Goal: Transaction & Acquisition: Book appointment/travel/reservation

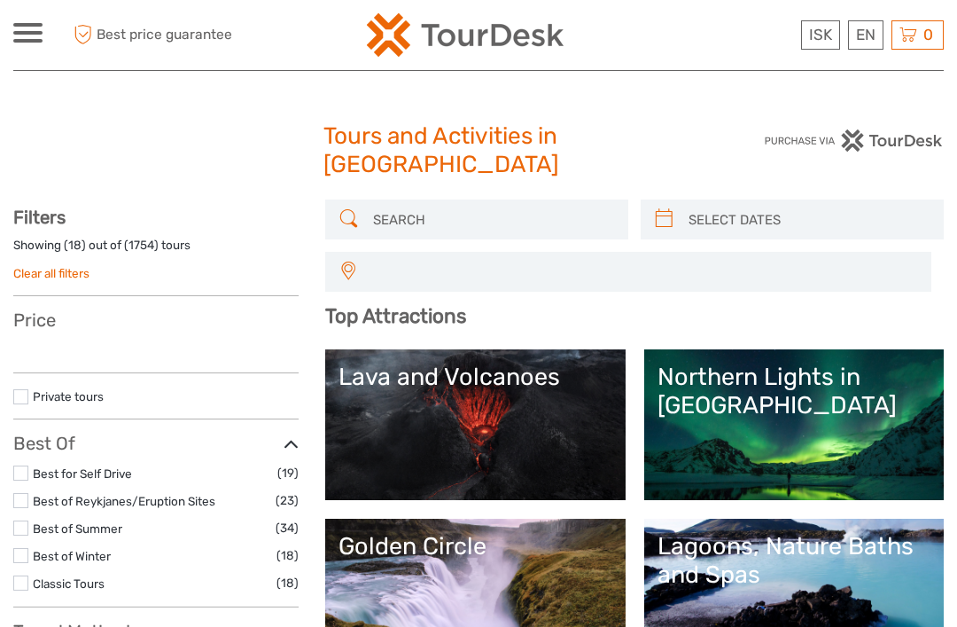
select select
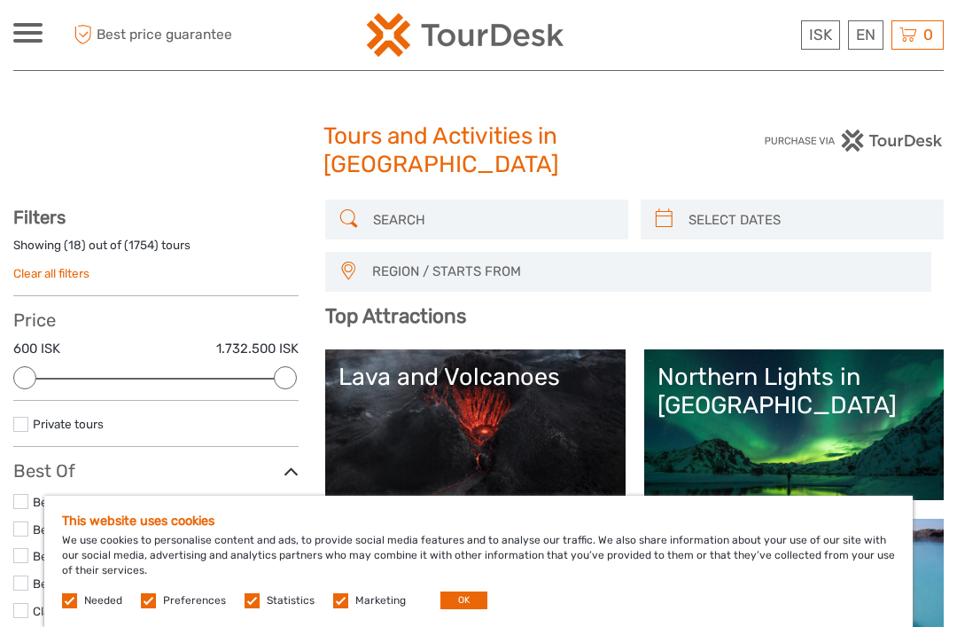
click at [814, 463] on link "Northern Lights in [GEOGRAPHIC_DATA]" at bounding box center [794, 425] width 273 height 124
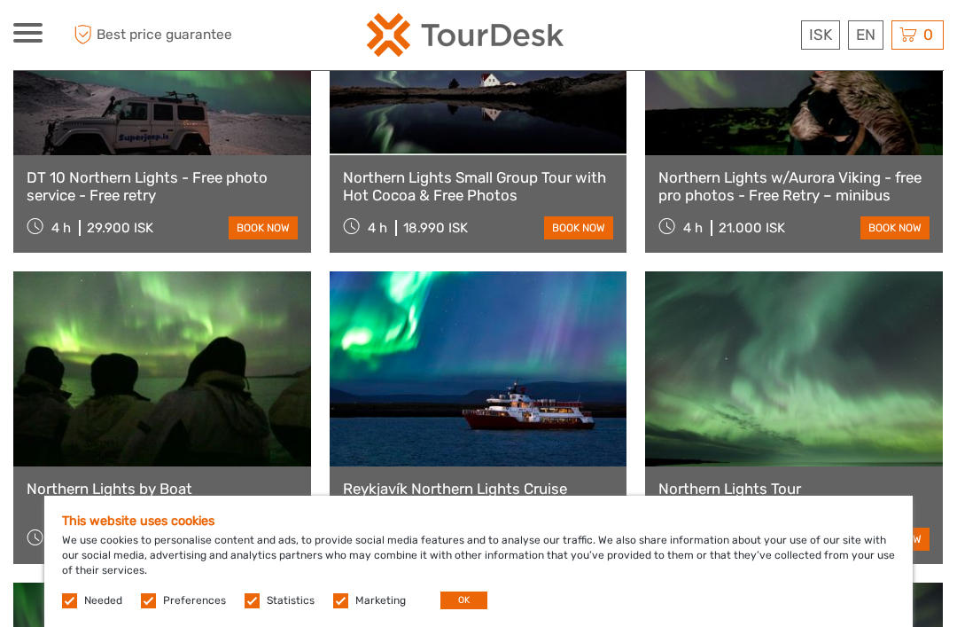
scroll to position [771, 0]
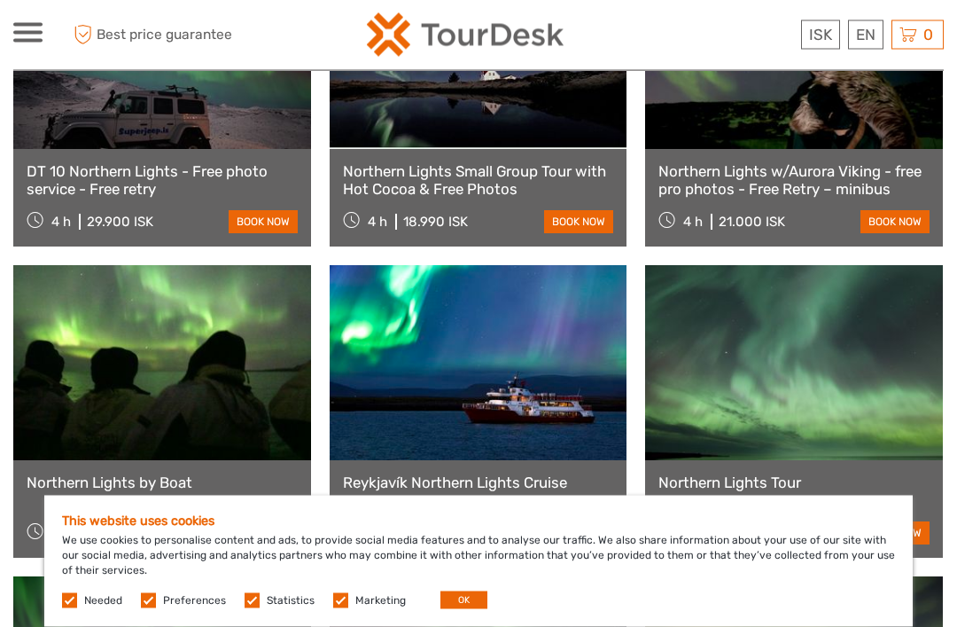
click at [515, 116] on link at bounding box center [479, 52] width 298 height 195
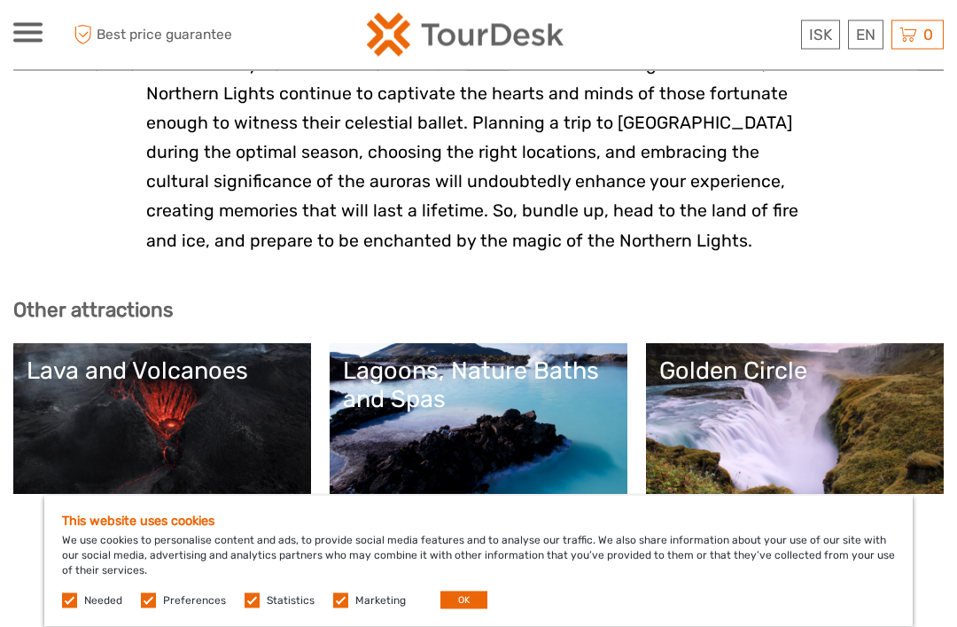
scroll to position [4119, 0]
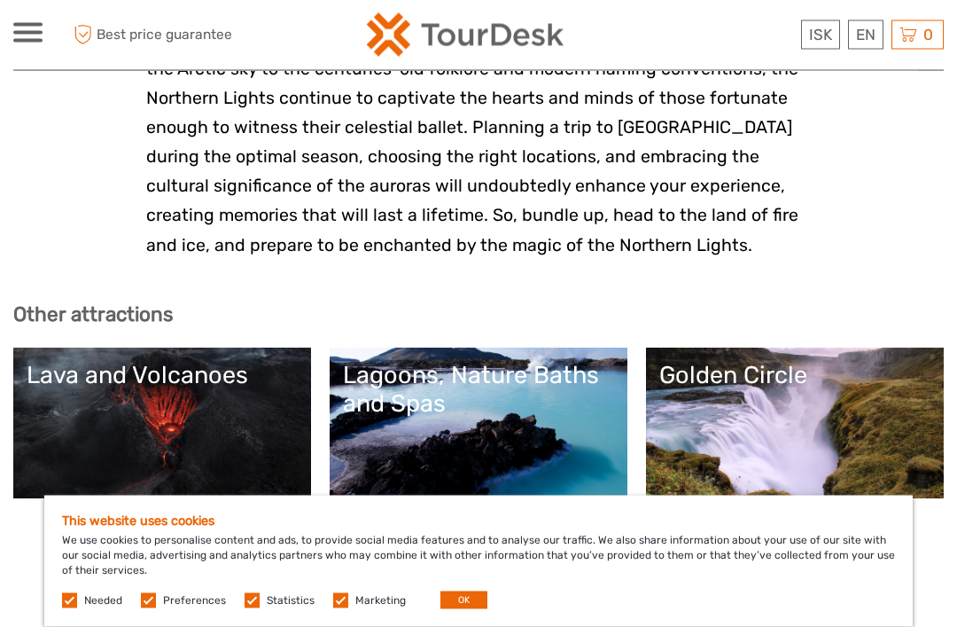
click at [130, 303] on b "Other attractions" at bounding box center [93, 315] width 160 height 24
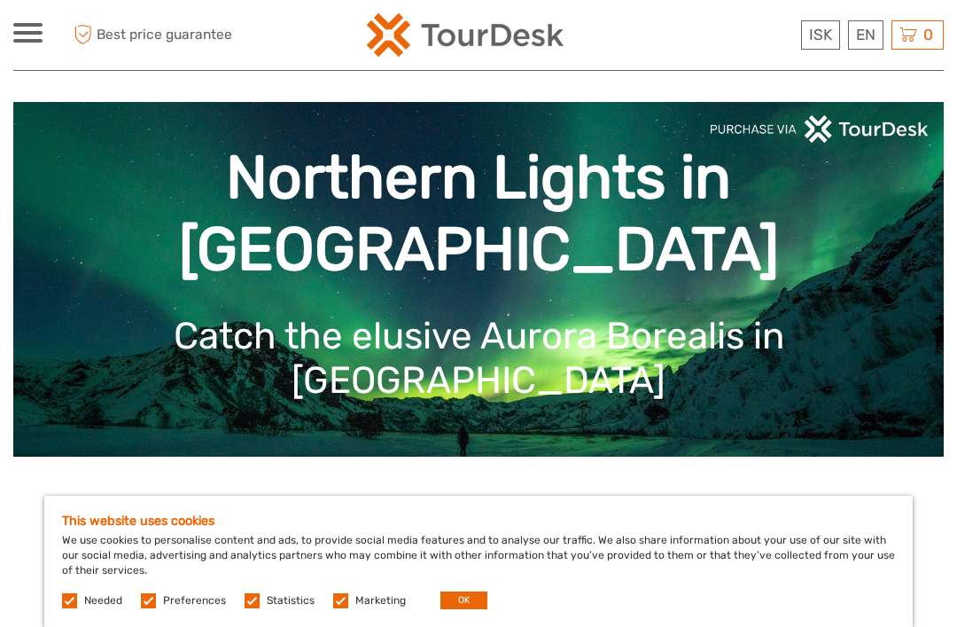
scroll to position [0, 0]
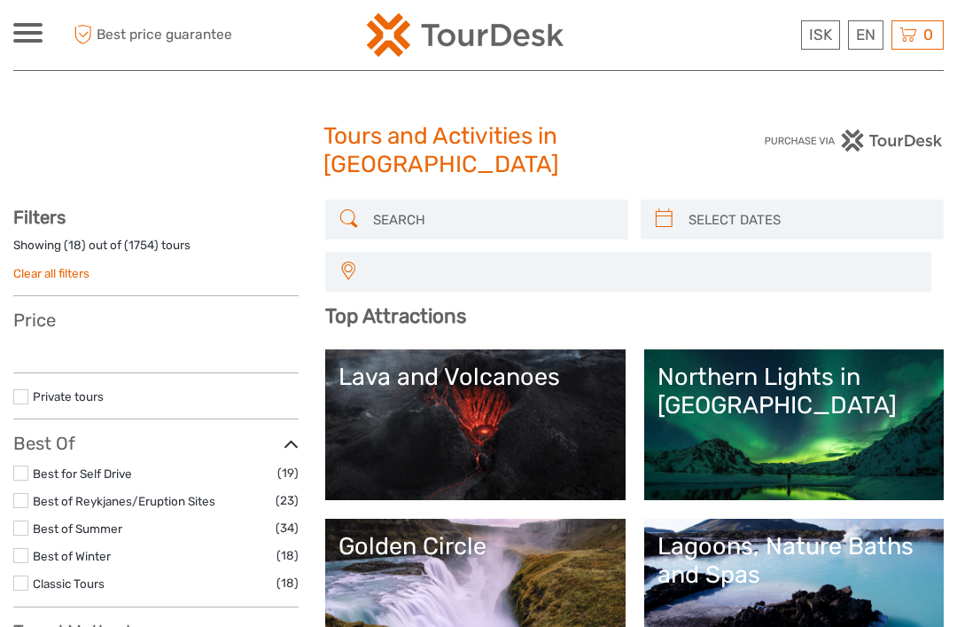
select select
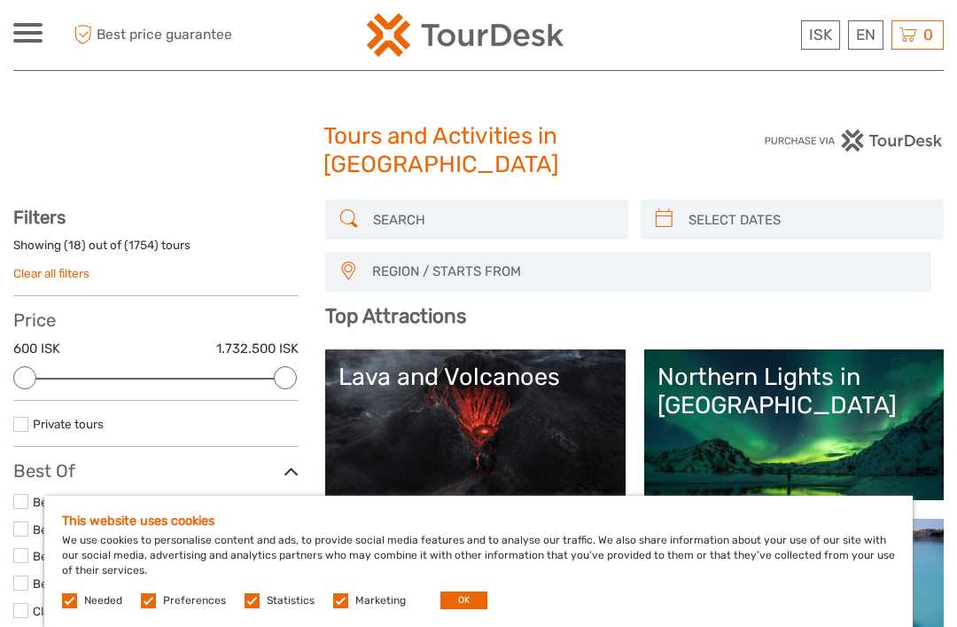
click at [527, 213] on input "search" at bounding box center [493, 219] width 254 height 31
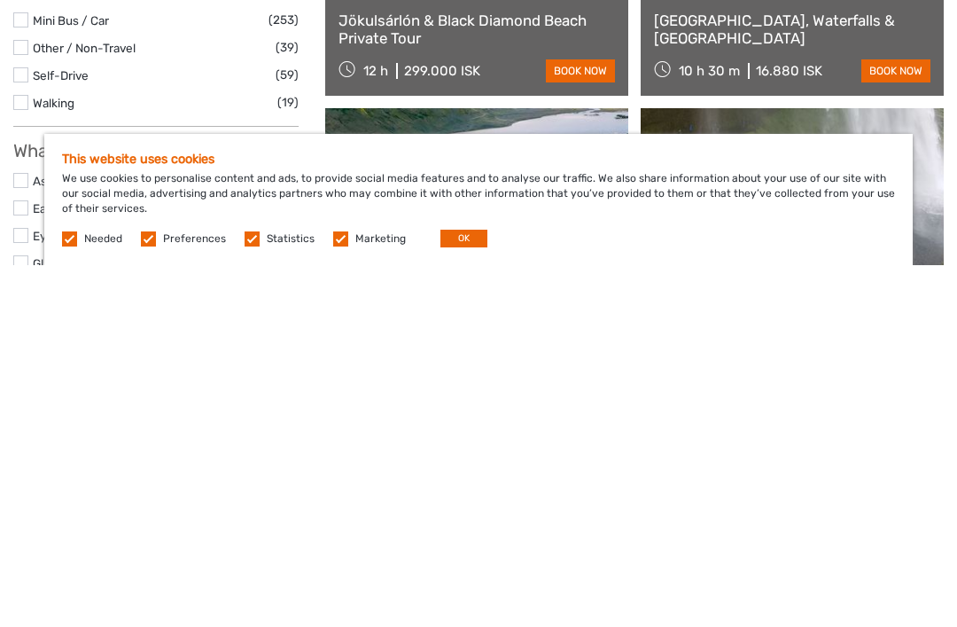
scroll to position [445, 0]
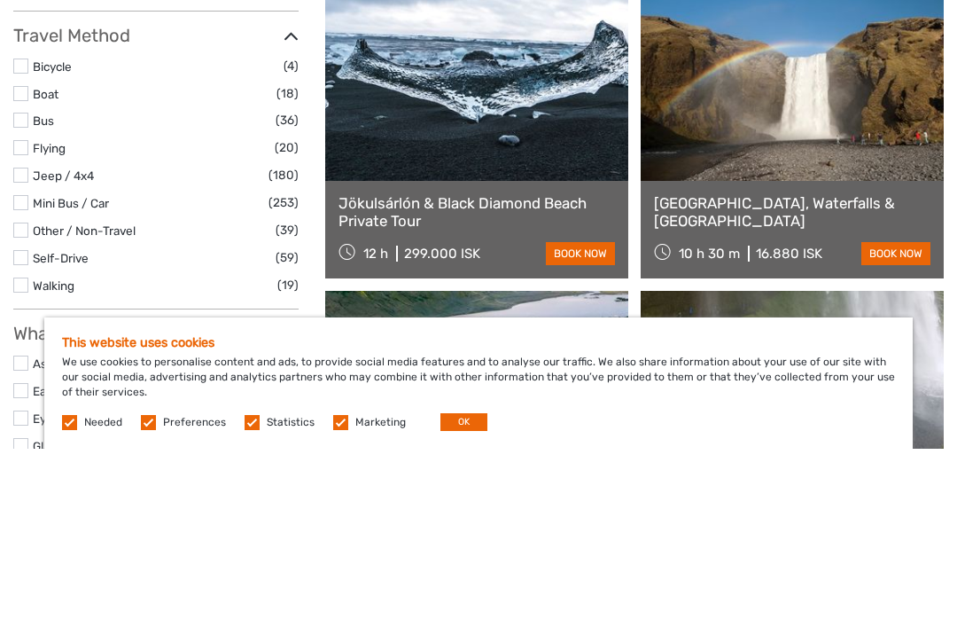
type input "Black beach"
click at [515, 164] on link at bounding box center [476, 261] width 303 height 195
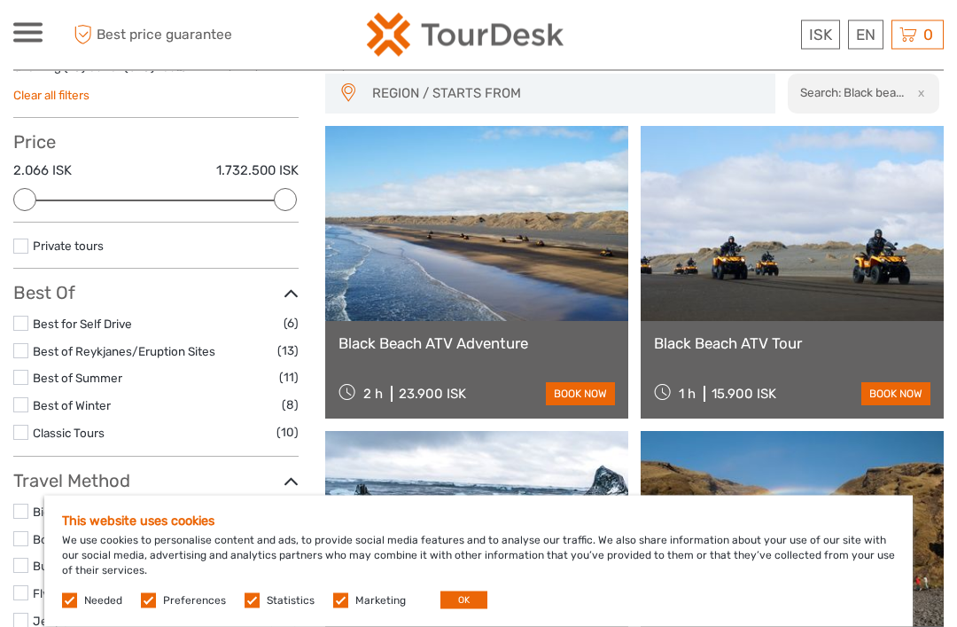
scroll to position [0, 0]
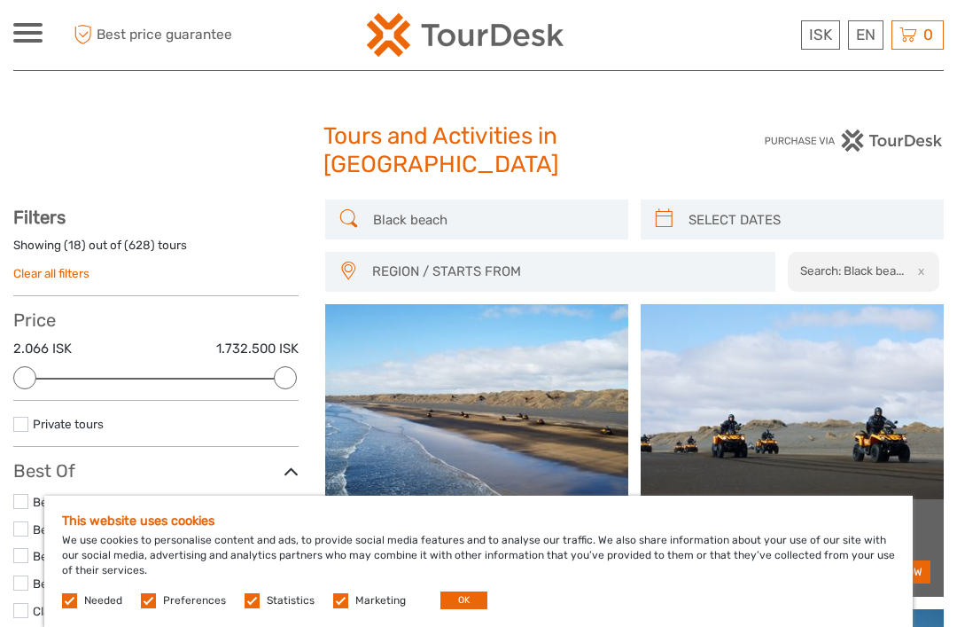
click at [512, 219] on input "Black beach" at bounding box center [493, 219] width 254 height 31
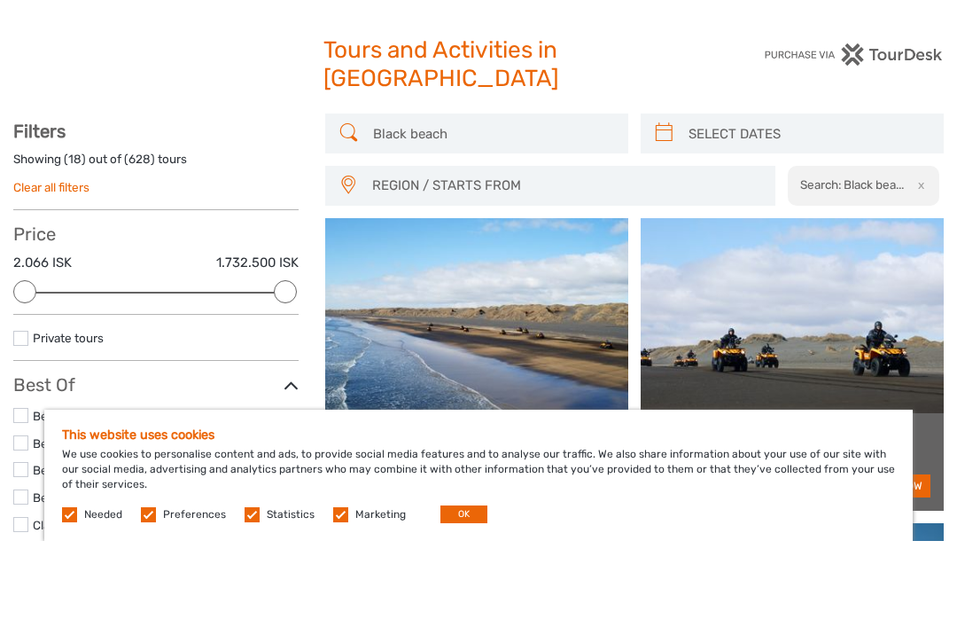
scroll to position [86, 0]
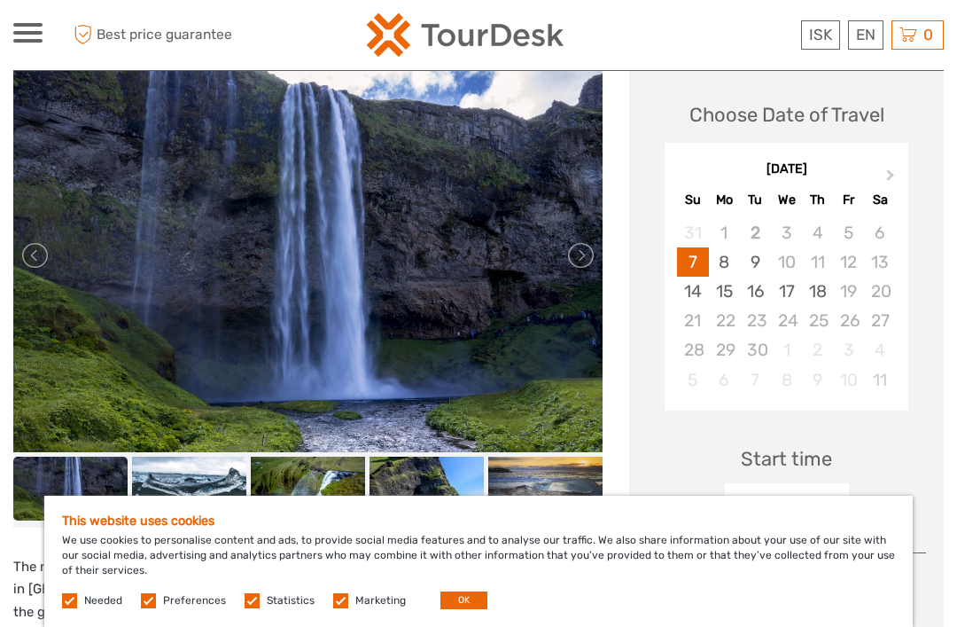
scroll to position [238, 0]
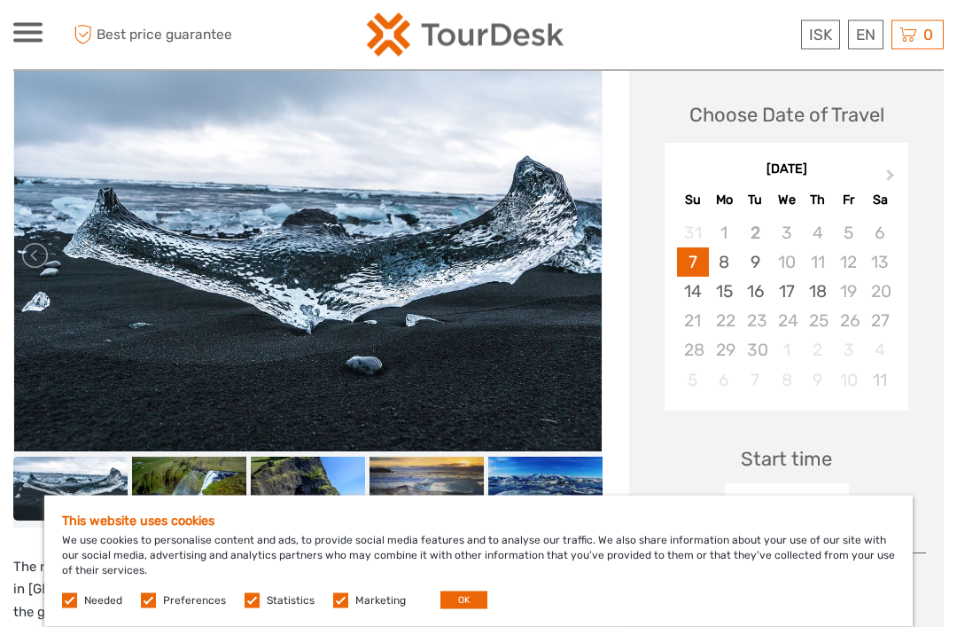
click at [893, 174] on button "Next Month" at bounding box center [892, 180] width 28 height 28
click at [880, 176] on button "Next Month" at bounding box center [892, 179] width 28 height 28
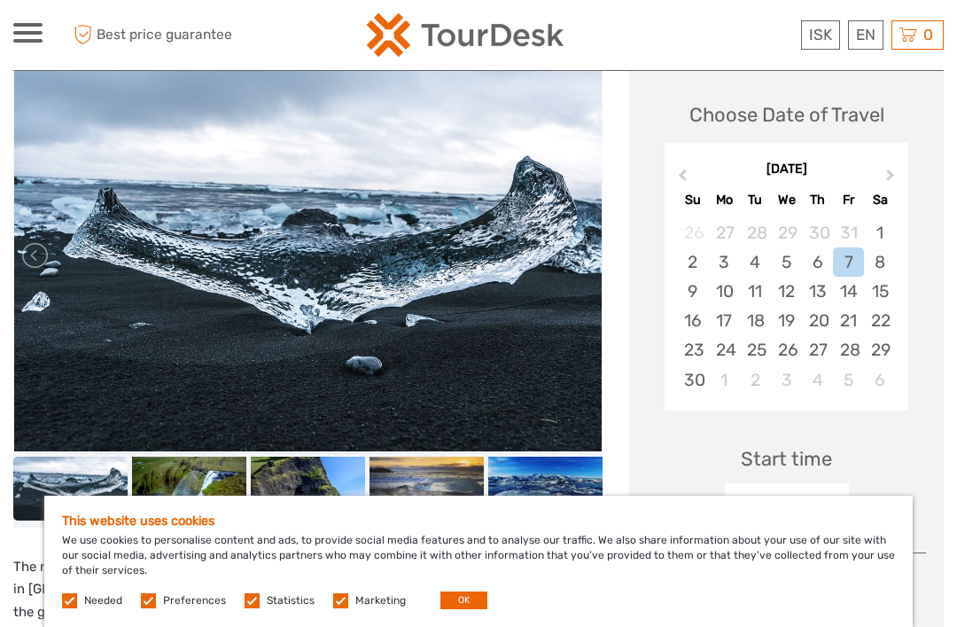
click at [893, 168] on button "Next Month" at bounding box center [892, 179] width 28 height 28
click at [756, 347] on div "30" at bounding box center [755, 349] width 31 height 29
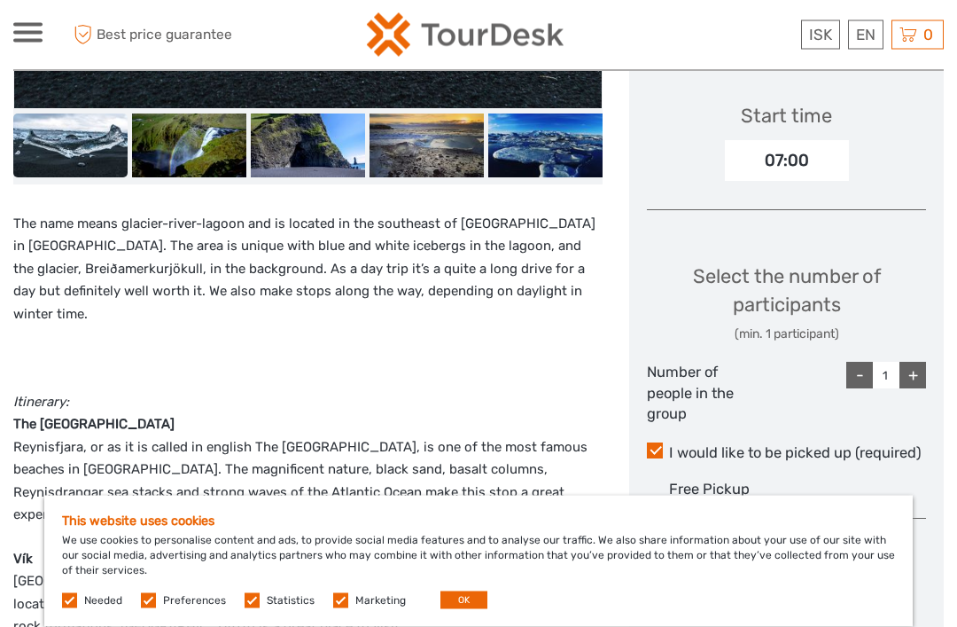
scroll to position [695, 0]
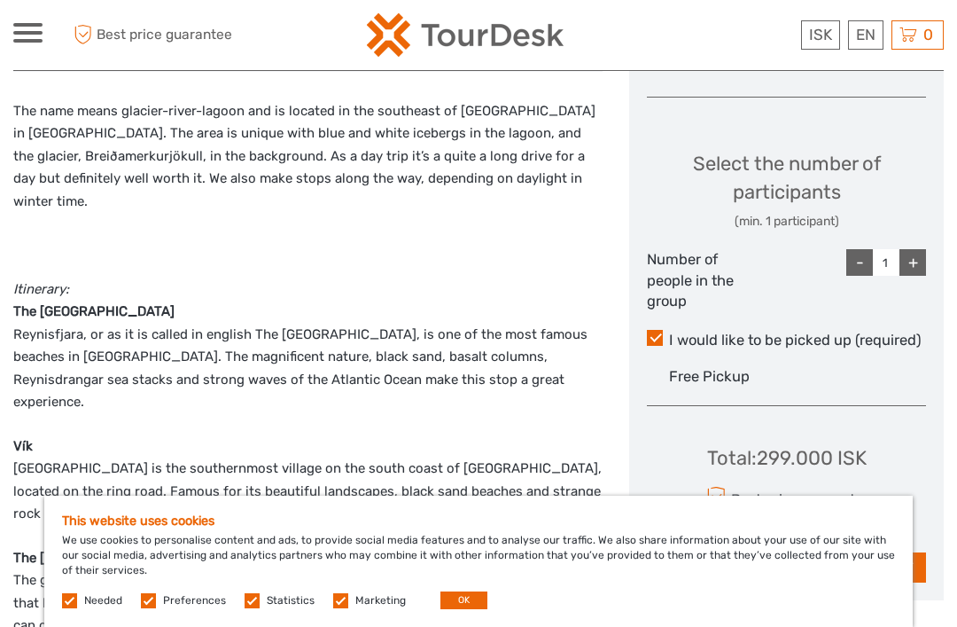
click at [899, 261] on input "1" at bounding box center [886, 262] width 27 height 27
click at [912, 257] on div "+" at bounding box center [913, 262] width 27 height 27
click at [913, 260] on div "+" at bounding box center [913, 262] width 27 height 27
click at [912, 259] on div "+" at bounding box center [913, 262] width 27 height 27
click at [919, 252] on div "+" at bounding box center [913, 262] width 27 height 27
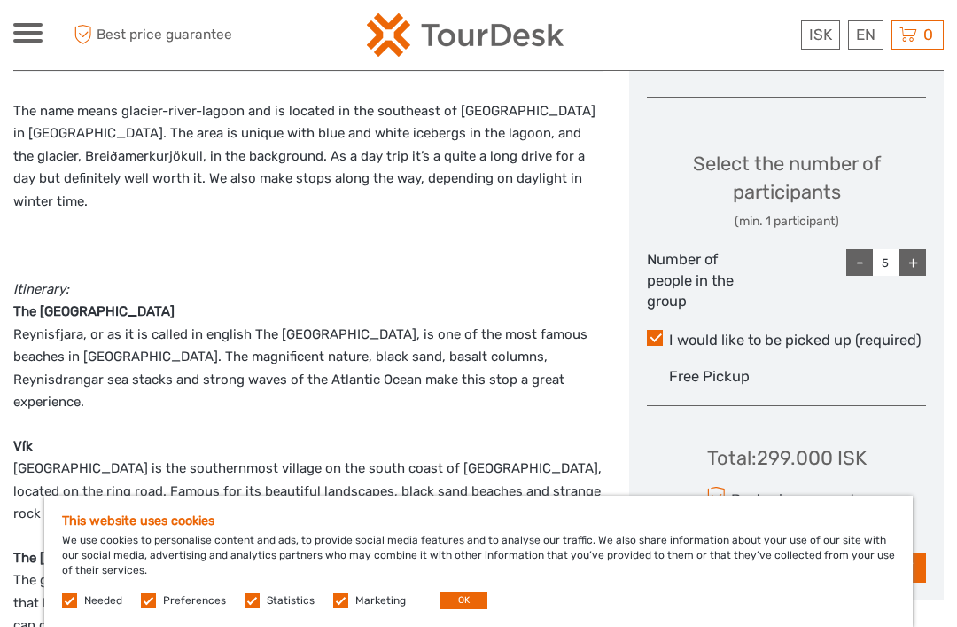
click at [913, 251] on div "+" at bounding box center [913, 262] width 27 height 27
type input "6"
click at [910, 256] on div "+" at bounding box center [913, 262] width 27 height 27
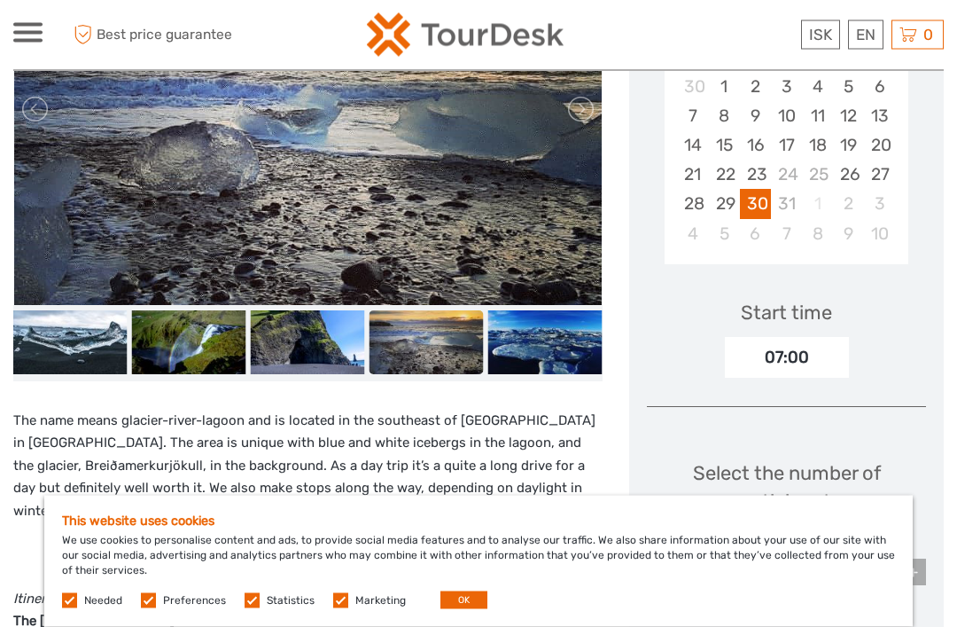
scroll to position [0, 0]
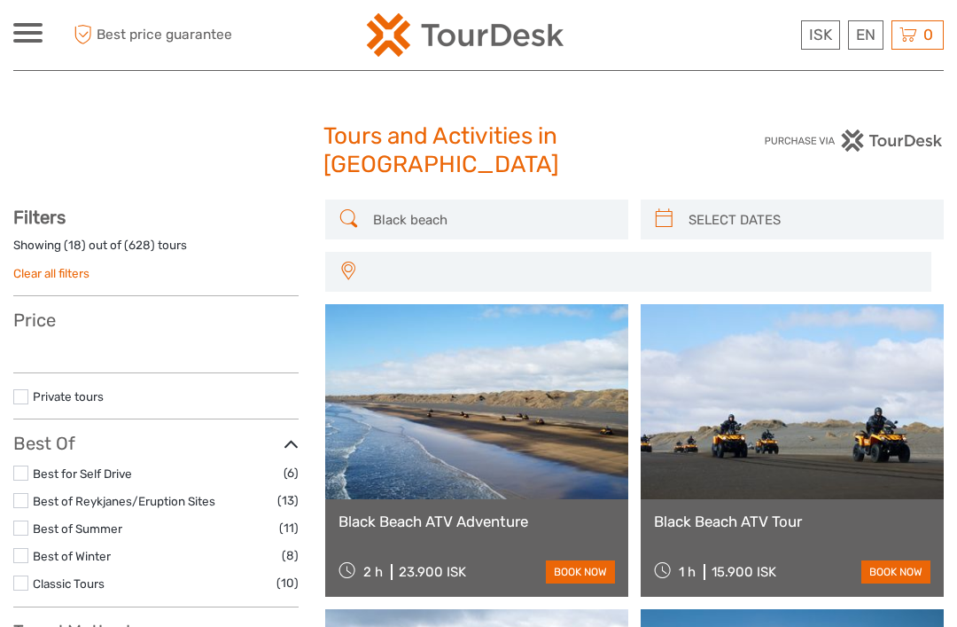
select select
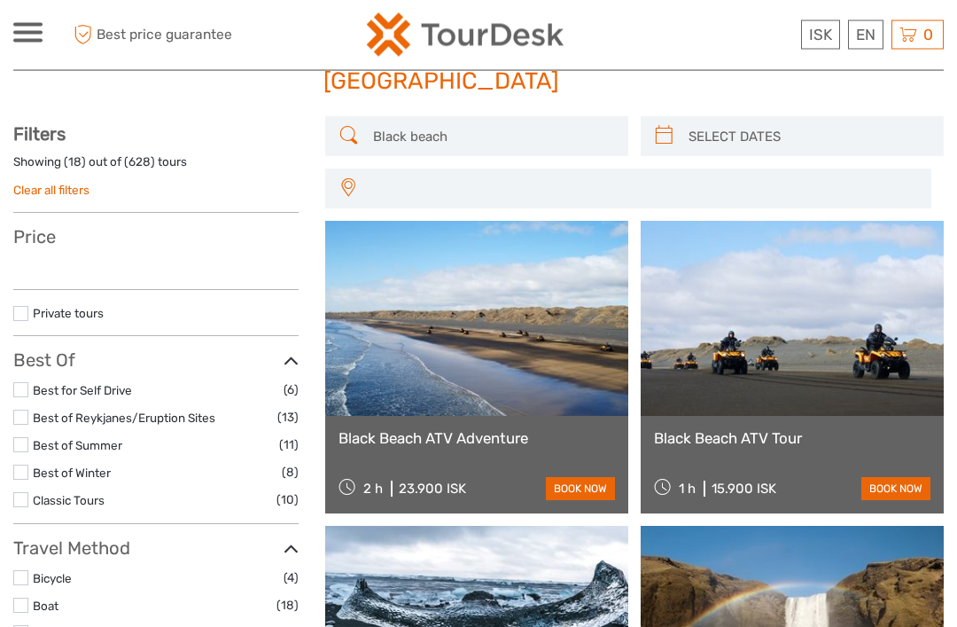
select select
